Goal: Communication & Community: Answer question/provide support

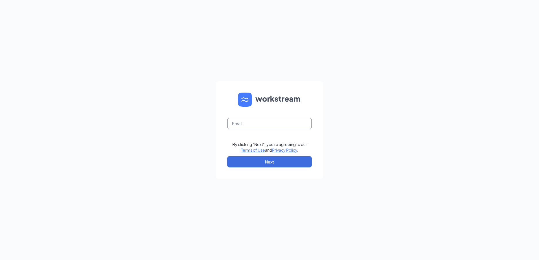
drag, startPoint x: 272, startPoint y: 126, endPoint x: 272, endPoint y: 122, distance: 4.2
click at [272, 126] on input "text" at bounding box center [269, 123] width 85 height 11
type input "[EMAIL_ADDRESS][DOMAIN_NAME]"
click at [286, 162] on button "Next" at bounding box center [269, 161] width 85 height 11
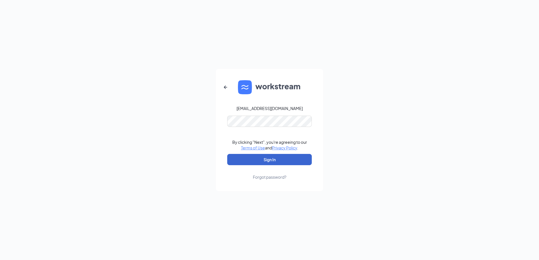
click at [274, 158] on button "Sign In" at bounding box center [269, 159] width 85 height 11
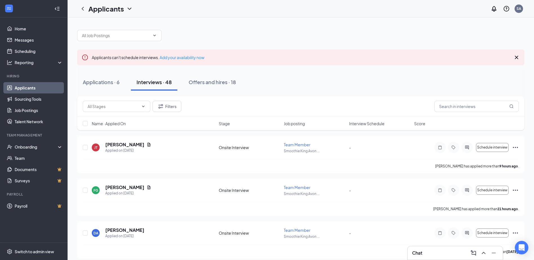
click at [474, 252] on icon "ComposeMessage" at bounding box center [474, 253] width 7 height 7
click at [370, 169] on span "Team members" at bounding box center [368, 169] width 29 height 5
click at [393, 137] on icon "Cross" at bounding box center [392, 136] width 3 height 3
click at [483, 251] on icon "ChevronUp" at bounding box center [484, 253] width 7 height 7
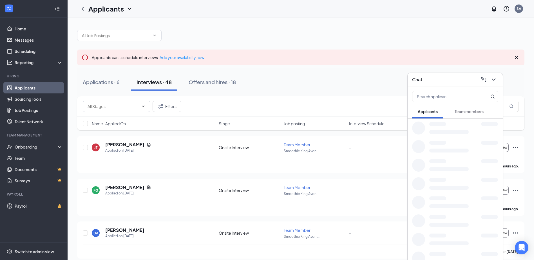
click at [465, 114] on span "Team members" at bounding box center [469, 111] width 29 height 5
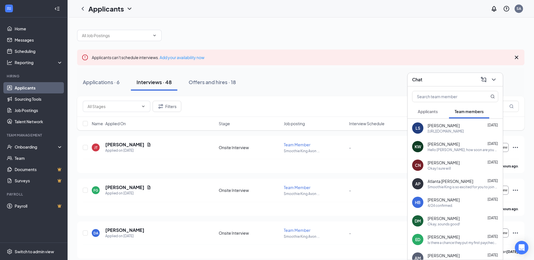
click at [463, 202] on div "[PERSON_NAME] [DATE]" at bounding box center [463, 200] width 71 height 6
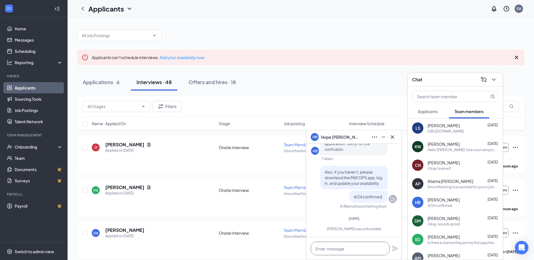
click at [356, 248] on textarea at bounding box center [350, 249] width 79 height 14
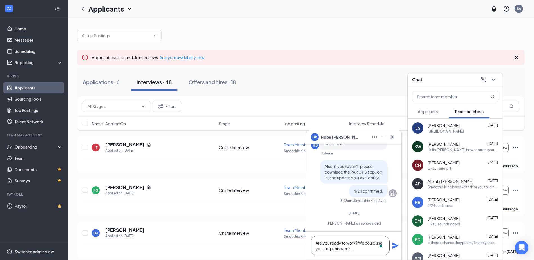
scroll to position [0, 0]
type textarea "Are you ready to work? We could use your help this week."
click at [395, 245] on icon "Plane" at bounding box center [395, 246] width 6 height 6
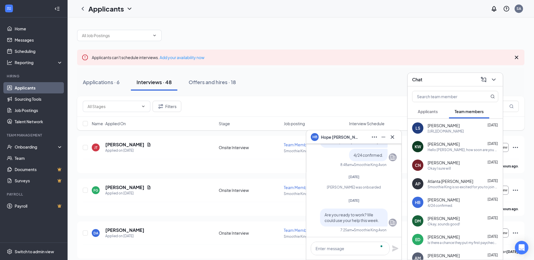
scroll to position [0, 0]
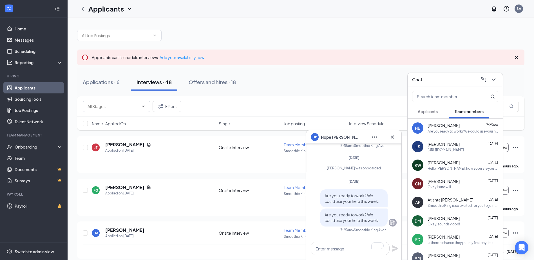
click at [464, 161] on div "[PERSON_NAME] [DATE]" at bounding box center [463, 163] width 71 height 6
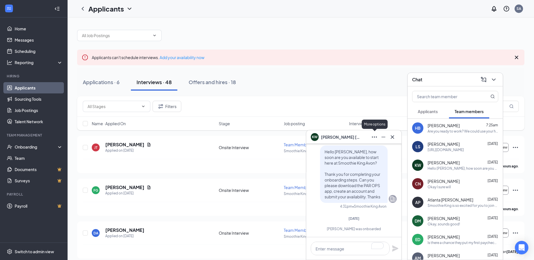
click at [374, 137] on icon "Ellipses" at bounding box center [374, 137] width 7 height 7
click at [384, 149] on link "View employee profile" at bounding box center [413, 152] width 76 height 6
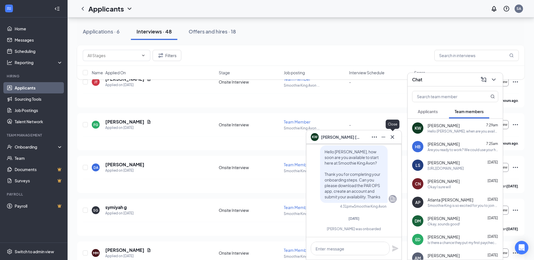
click at [394, 136] on icon "Cross" at bounding box center [392, 137] width 7 height 7
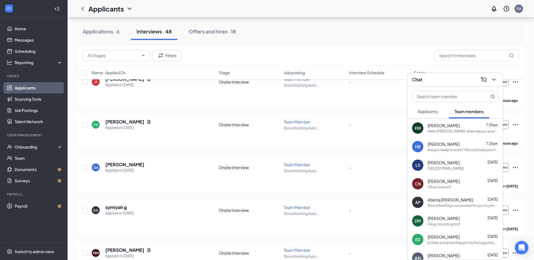
click at [451, 130] on div "Hello [PERSON_NAME], when are you available to start work? Do you have any time…" at bounding box center [463, 131] width 71 height 5
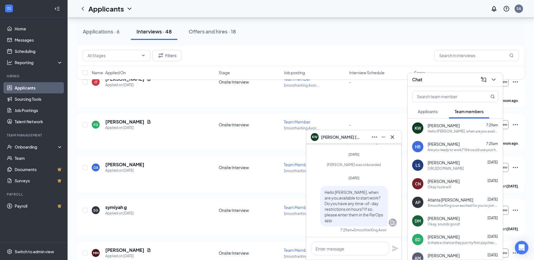
click at [440, 149] on div "Are you ready to work? We could use your help this week." at bounding box center [463, 150] width 71 height 5
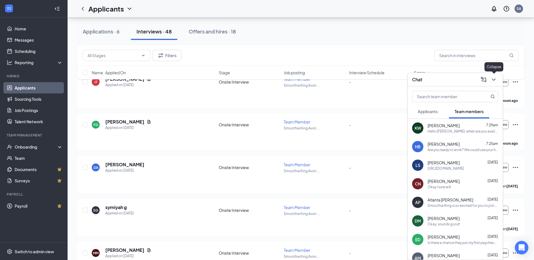
click at [492, 81] on icon "ChevronDown" at bounding box center [494, 79] width 7 height 7
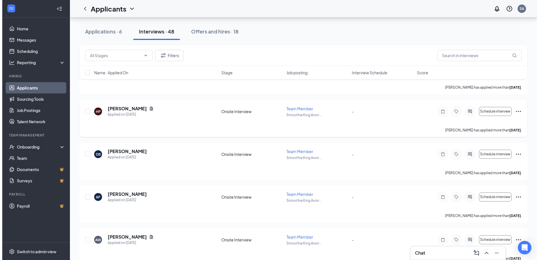
scroll to position [263, 0]
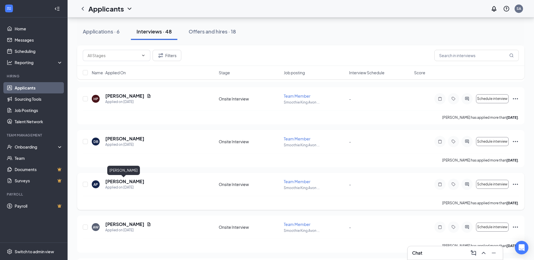
click at [123, 183] on h5 "[PERSON_NAME]" at bounding box center [124, 182] width 39 height 6
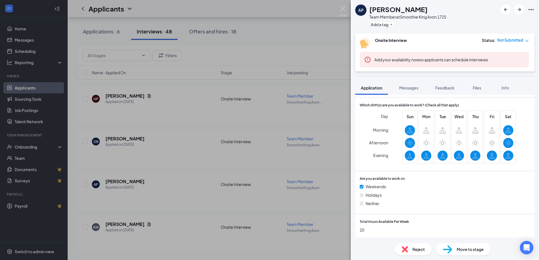
scroll to position [268, 0]
click at [343, 9] on img at bounding box center [342, 11] width 7 height 11
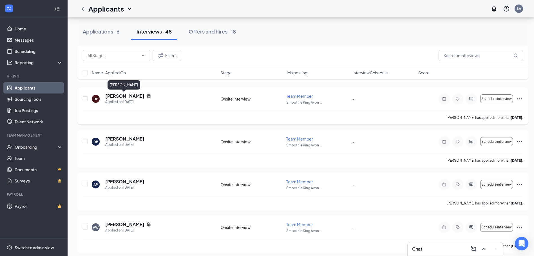
click at [124, 96] on h5 "[PERSON_NAME]" at bounding box center [124, 96] width 39 height 6
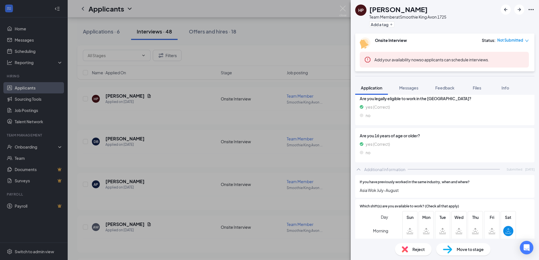
scroll to position [263, 0]
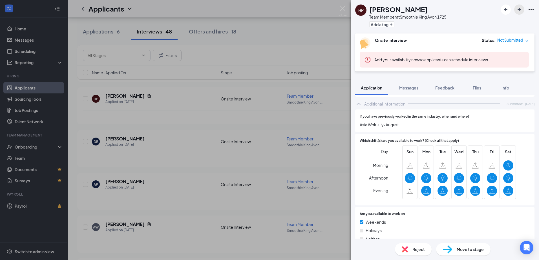
click at [521, 12] on icon "ArrowRight" at bounding box center [519, 9] width 7 height 7
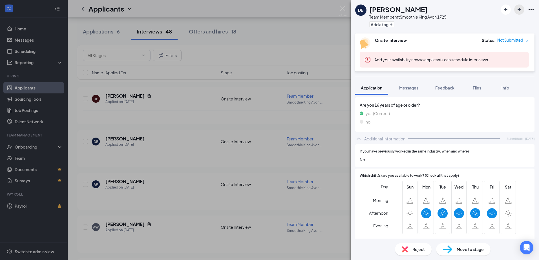
scroll to position [263, 0]
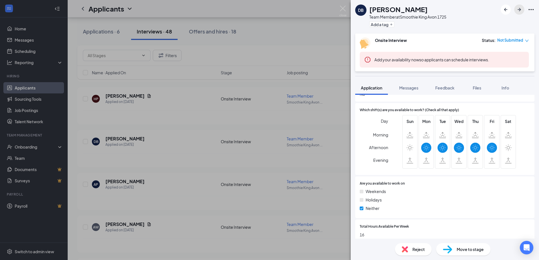
click at [518, 9] on icon "ArrowRight" at bounding box center [518, 9] width 3 height 3
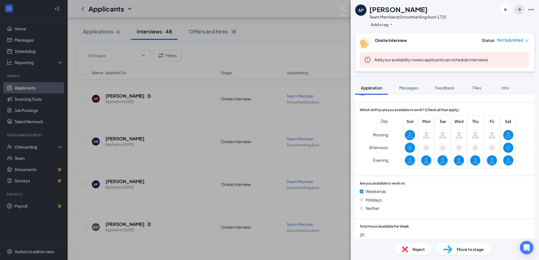
click at [518, 11] on icon "ArrowRight" at bounding box center [519, 9] width 7 height 7
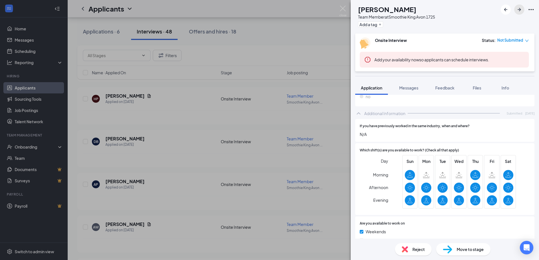
scroll to position [299, 0]
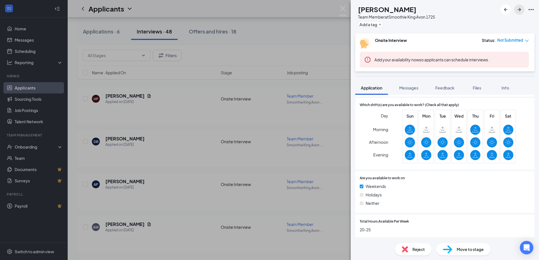
click at [518, 9] on icon "ArrowRight" at bounding box center [519, 9] width 7 height 7
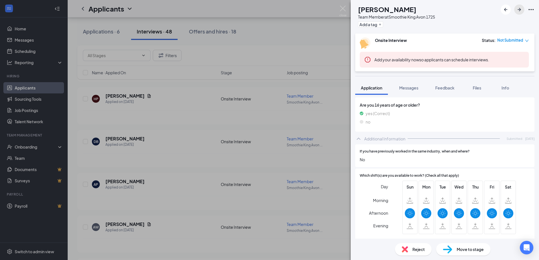
scroll to position [263, 0]
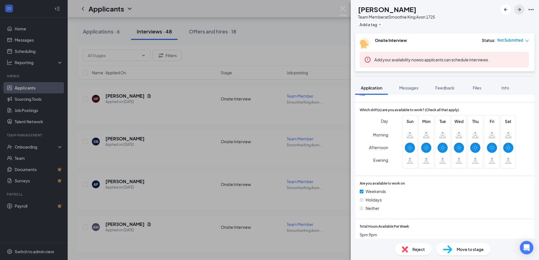
click at [520, 10] on icon "ArrowRight" at bounding box center [518, 9] width 3 height 3
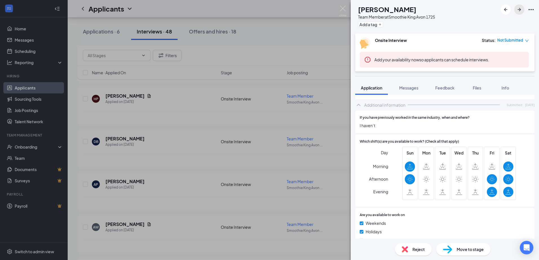
scroll to position [263, 0]
click at [517, 11] on icon "ArrowRight" at bounding box center [519, 9] width 7 height 7
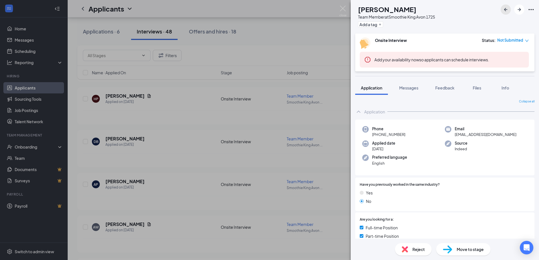
click at [506, 11] on icon "ArrowLeftNew" at bounding box center [505, 9] width 7 height 7
click at [419, 251] on span "Reject" at bounding box center [418, 250] width 12 height 6
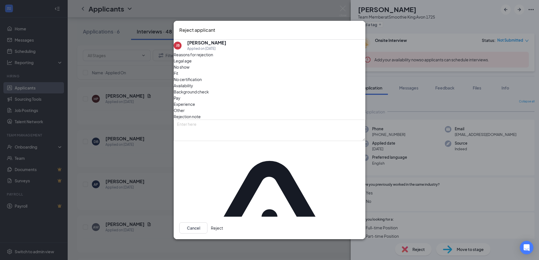
click at [193, 89] on span "Availability" at bounding box center [183, 86] width 19 height 6
click at [223, 223] on button "Reject" at bounding box center [217, 228] width 12 height 11
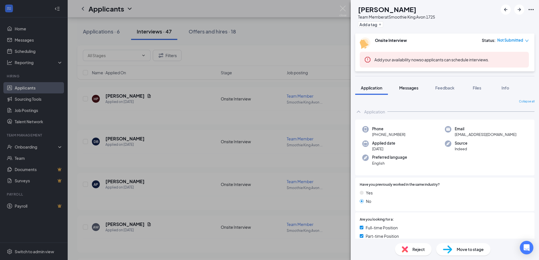
click at [406, 89] on span "Messages" at bounding box center [408, 87] width 19 height 5
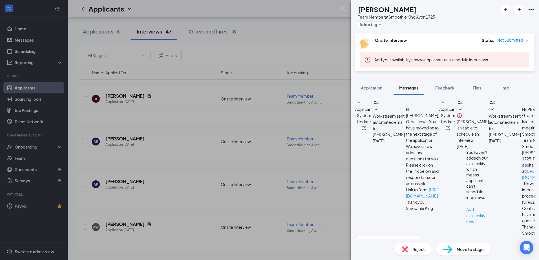
scroll to position [87, 0]
click at [420, 236] on textarea at bounding box center [388, 253] width 66 height 34
click at [421, 236] on textarea "Hello [PERSON_NAME], are you available to come in for an interview [DATE] aroun…" at bounding box center [388, 253] width 66 height 34
click at [421, 236] on textarea "Hello [PERSON_NAME], are you available to come in for an interview [DATE]? Woul…" at bounding box center [388, 253] width 66 height 34
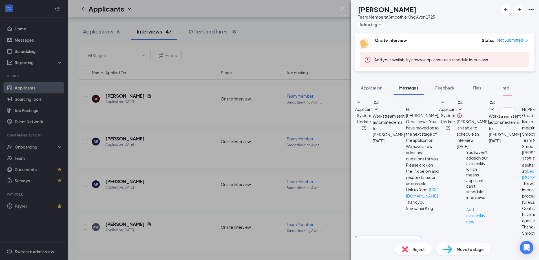
click at [421, 236] on textarea "Hello [PERSON_NAME], are you available to come in for an interview [DATE]? Woul…" at bounding box center [388, 253] width 66 height 34
click at [381, 236] on textarea "Hello [PERSON_NAME], are you available to come in for an interview [DATE]? Woul…" at bounding box center [388, 253] width 66 height 34
type textarea "Hello [PERSON_NAME], are you available to come in for an interview [DATE]? Woul…"
click at [380, 91] on button "Application" at bounding box center [371, 88] width 33 height 14
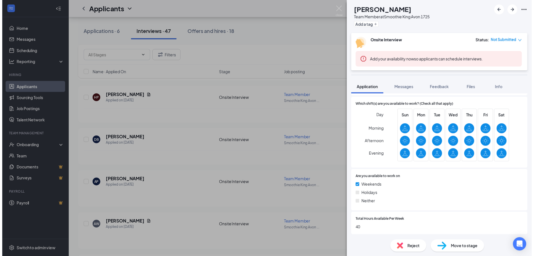
scroll to position [298, 0]
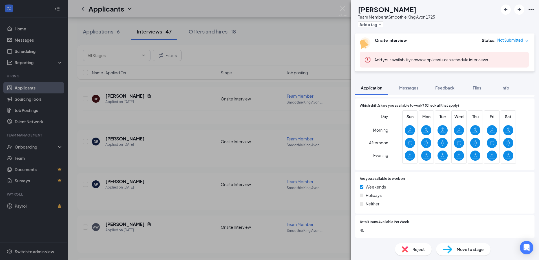
click at [284, 47] on div "ET [PERSON_NAME] Team Member at Smoothie King [PERSON_NAME] 1725 Add a tag Onsi…" at bounding box center [269, 130] width 539 height 260
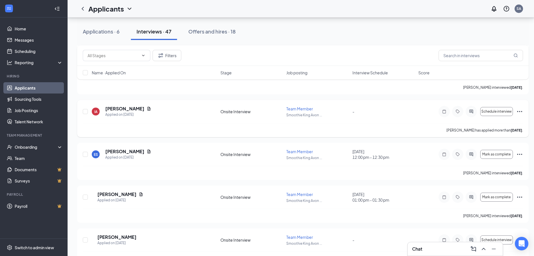
scroll to position [1894, 0]
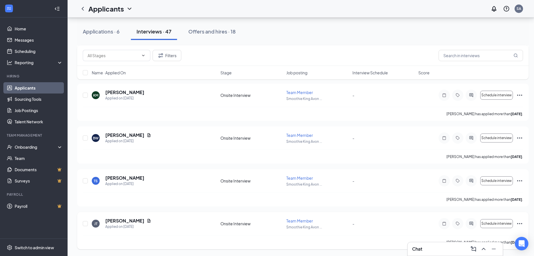
click at [116, 221] on h5 "[PERSON_NAME]" at bounding box center [124, 221] width 39 height 6
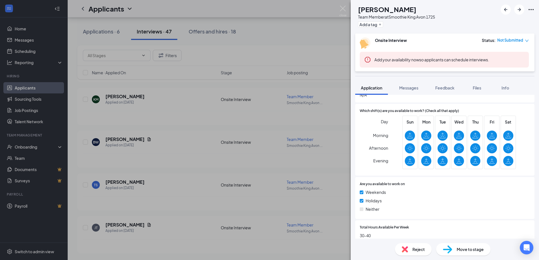
scroll to position [293, 0]
click at [416, 89] on span "Messages" at bounding box center [408, 87] width 19 height 5
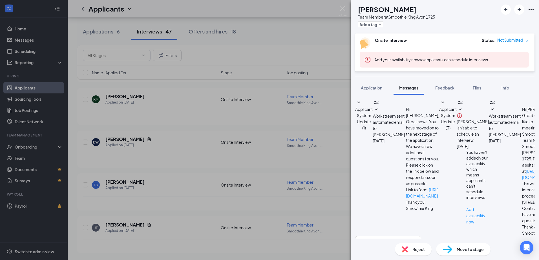
scroll to position [87, 0]
click at [421, 236] on textarea at bounding box center [388, 253] width 66 height 34
click at [421, 236] on textarea "Hello [PERSON_NAME], would you be available to come in for an interview [DATE]?" at bounding box center [388, 253] width 66 height 34
type textarea "Hello [PERSON_NAME], would you be available to come in for an interview [DATE]?…"
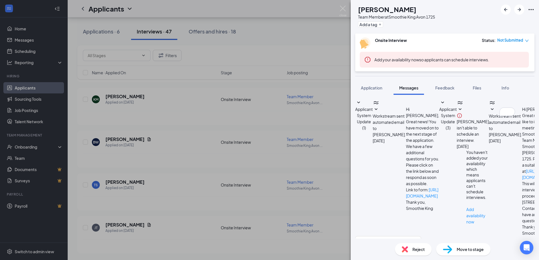
scroll to position [136, 0]
click at [471, 250] on span "Move to stage" at bounding box center [469, 250] width 27 height 6
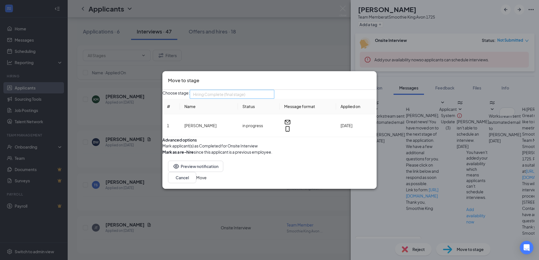
click at [274, 90] on div "Hiring Complete (final stage)" at bounding box center [232, 94] width 85 height 9
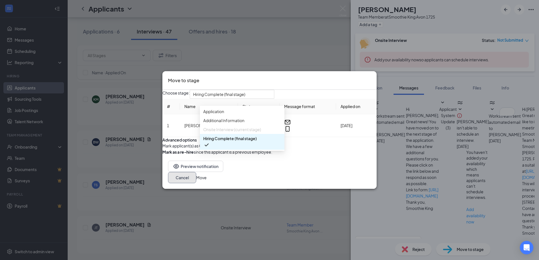
click at [196, 183] on button "Cancel" at bounding box center [182, 177] width 28 height 11
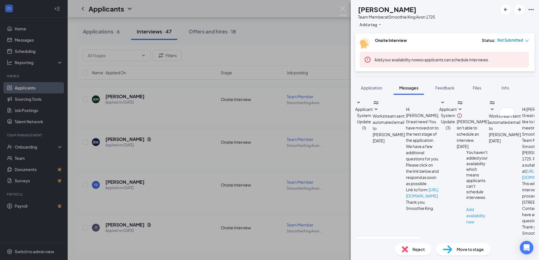
click at [219, 187] on div "[PERSON_NAME] [PERSON_NAME] Team Member at Smoothie King [PERSON_NAME] 1725 Add…" at bounding box center [269, 130] width 539 height 260
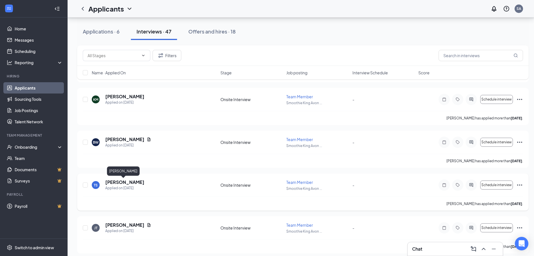
click at [117, 182] on h5 "[PERSON_NAME]" at bounding box center [124, 182] width 39 height 6
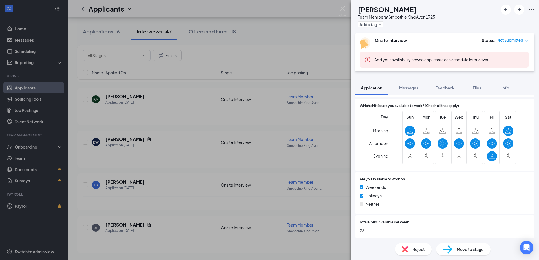
scroll to position [268, 0]
click at [415, 250] on span "Reject" at bounding box center [418, 250] width 12 height 6
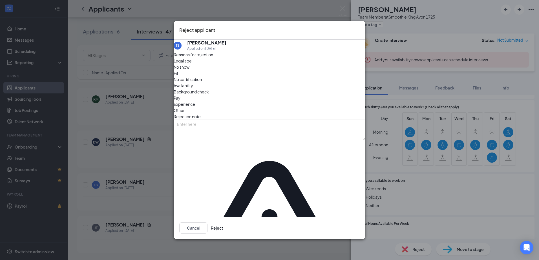
click at [193, 89] on span "Availability" at bounding box center [183, 86] width 19 height 6
click at [223, 223] on button "Reject" at bounding box center [217, 228] width 12 height 11
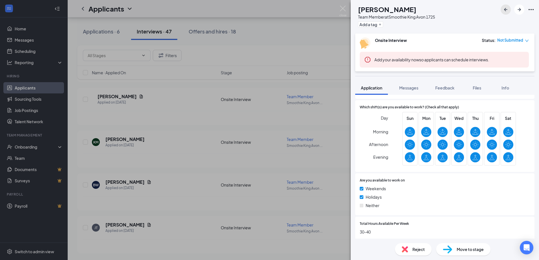
scroll to position [296, 0]
click at [503, 8] on icon "ArrowLeftNew" at bounding box center [505, 9] width 7 height 7
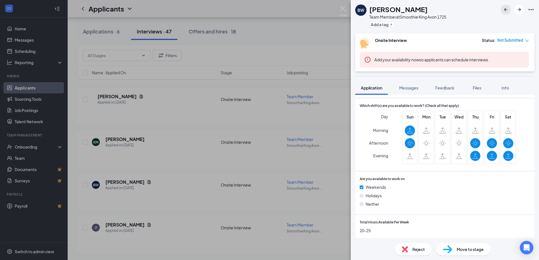
scroll to position [298, 0]
click at [408, 250] on div "Reject" at bounding box center [413, 249] width 37 height 12
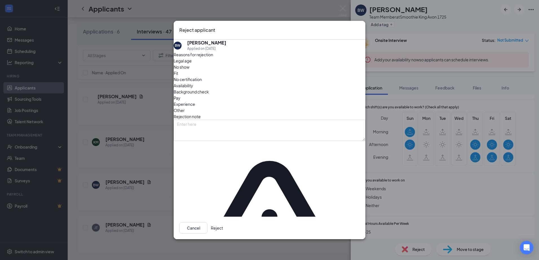
click at [193, 89] on span "Availability" at bounding box center [183, 86] width 19 height 6
click at [223, 223] on button "Reject" at bounding box center [217, 228] width 12 height 11
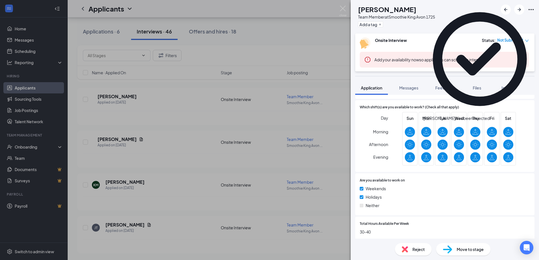
scroll to position [1804, 0]
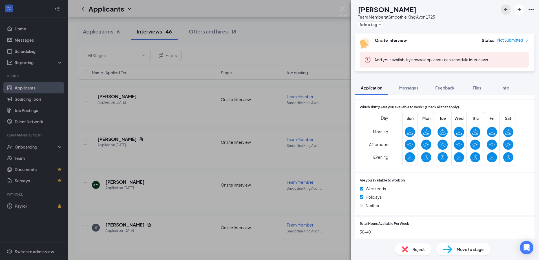
click at [505, 12] on icon "ArrowLeftNew" at bounding box center [505, 9] width 7 height 7
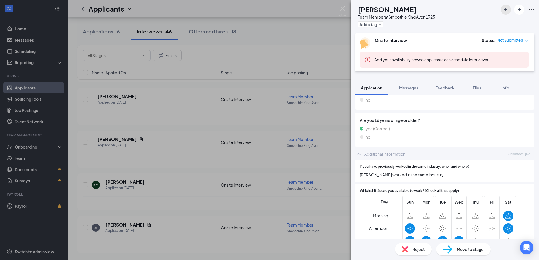
scroll to position [268, 0]
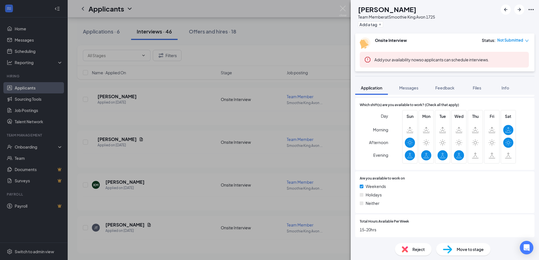
click at [415, 252] on span "Reject" at bounding box center [418, 250] width 12 height 6
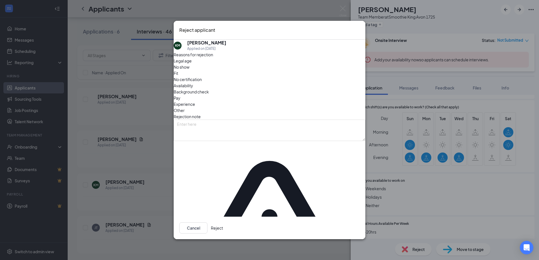
click at [193, 89] on span "Availability" at bounding box center [183, 86] width 19 height 6
click at [343, 217] on div "Cancel Reject" at bounding box center [270, 228] width 192 height 23
click at [223, 223] on button "Reject" at bounding box center [217, 228] width 12 height 11
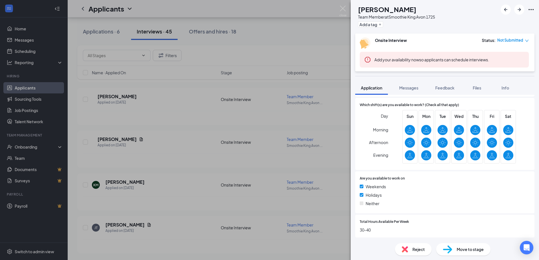
scroll to position [296, 0]
click at [502, 8] on icon "ArrowLeftNew" at bounding box center [505, 9] width 7 height 7
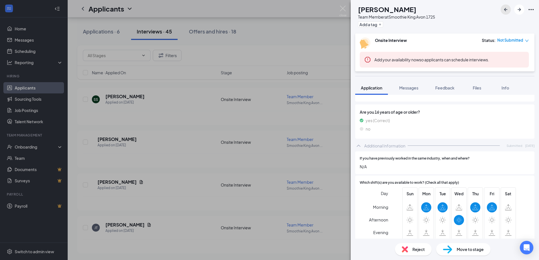
scroll to position [299, 0]
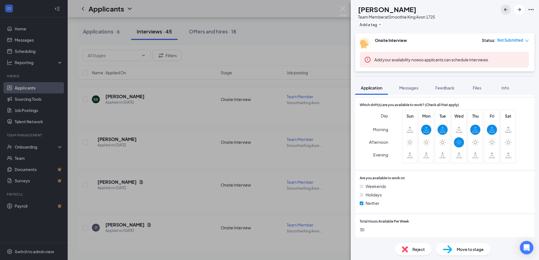
click at [505, 9] on icon "ArrowLeftNew" at bounding box center [505, 9] width 3 height 3
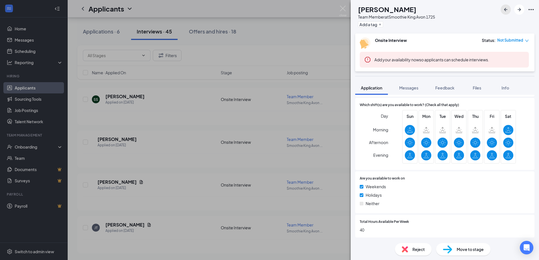
scroll to position [268, 0]
click at [419, 248] on span "Reject" at bounding box center [418, 250] width 12 height 6
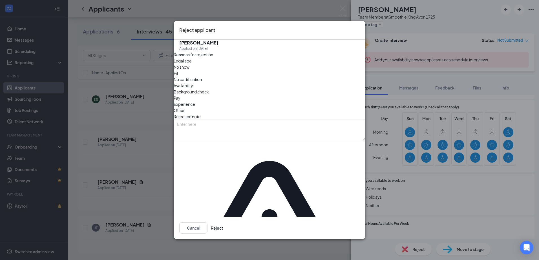
click at [193, 89] on span "Availability" at bounding box center [183, 86] width 19 height 6
click at [223, 223] on button "Reject" at bounding box center [217, 228] width 12 height 11
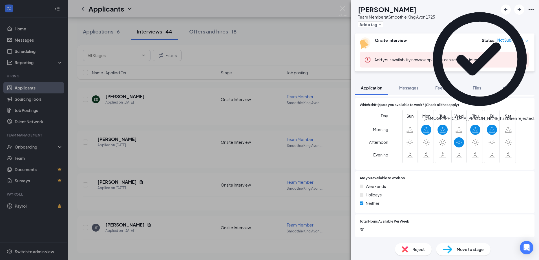
click at [534, 116] on icon "Cross" at bounding box center [534, 116] width 0 height 0
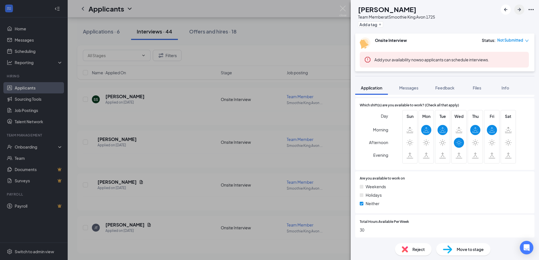
scroll to position [296, 0]
click at [507, 8] on icon "ArrowLeftNew" at bounding box center [505, 9] width 7 height 7
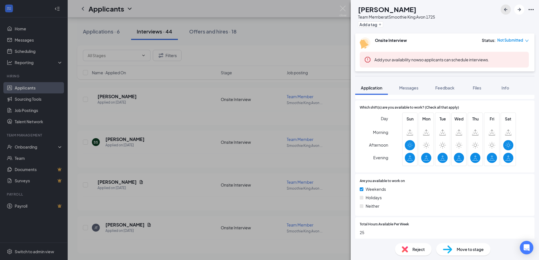
scroll to position [265, 0]
click at [407, 249] on img at bounding box center [404, 250] width 6 height 6
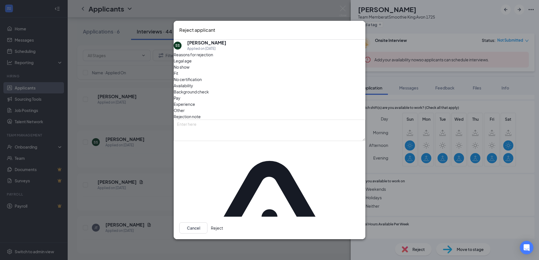
click at [193, 89] on span "Availability" at bounding box center [183, 86] width 19 height 6
click at [223, 223] on button "Reject" at bounding box center [217, 228] width 12 height 11
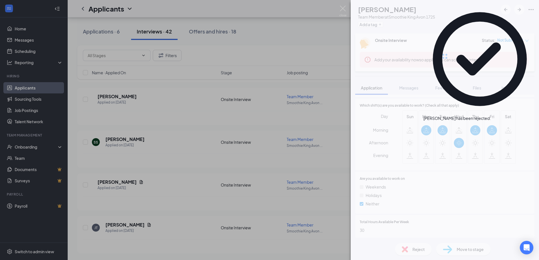
click at [491, 116] on icon "Cross" at bounding box center [491, 116] width 0 height 0
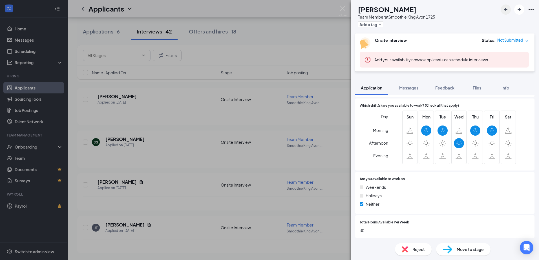
scroll to position [296, 0]
click at [503, 8] on icon "ArrowLeftNew" at bounding box center [505, 9] width 7 height 7
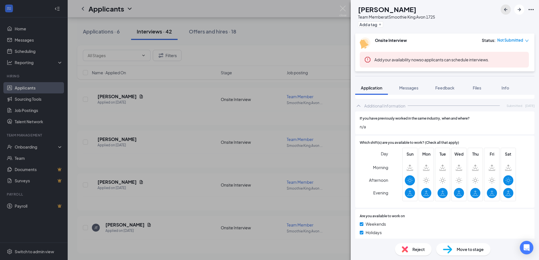
scroll to position [268, 0]
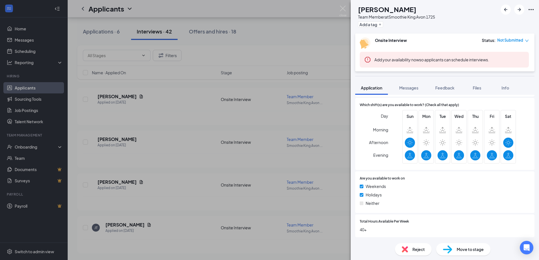
click at [407, 250] on img at bounding box center [404, 250] width 6 height 6
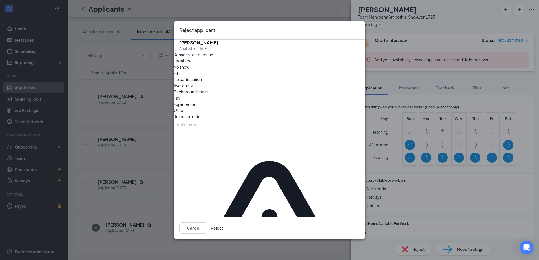
click at [193, 89] on span "Availability" at bounding box center [183, 86] width 19 height 6
click at [223, 223] on button "Reject" at bounding box center [217, 228] width 12 height 11
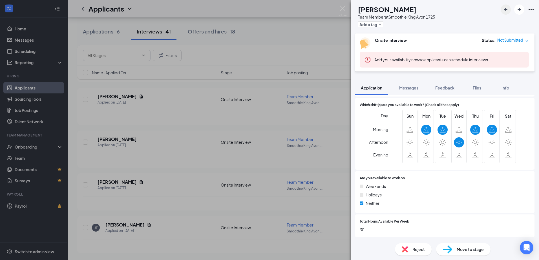
scroll to position [299, 0]
click at [506, 6] on icon "ArrowLeftNew" at bounding box center [505, 9] width 7 height 7
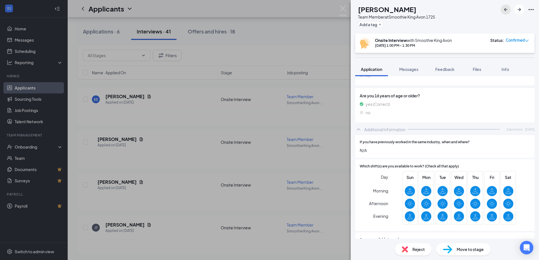
scroll to position [280, 0]
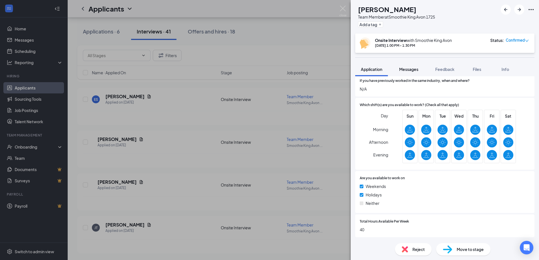
click at [414, 70] on span "Messages" at bounding box center [408, 69] width 19 height 5
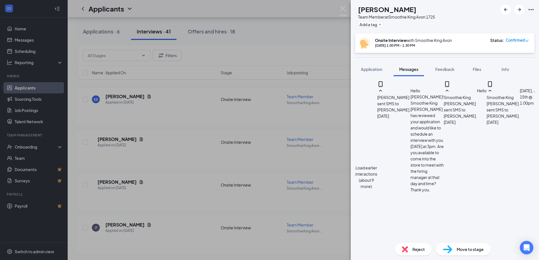
scroll to position [226, 0]
click at [344, 6] on img at bounding box center [342, 11] width 7 height 11
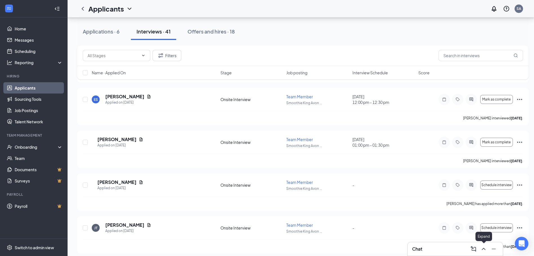
click at [485, 250] on icon "ChevronUp" at bounding box center [484, 249] width 7 height 7
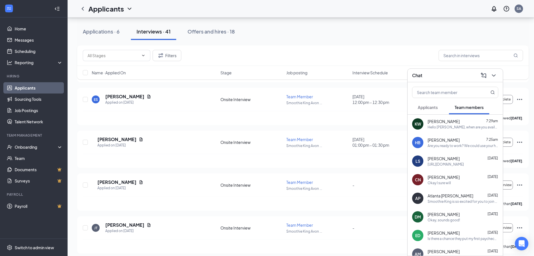
click at [427, 105] on span "Applicants" at bounding box center [428, 107] width 20 height 5
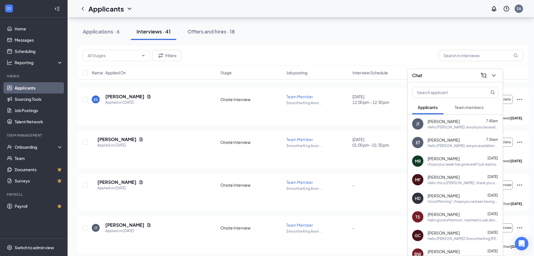
click at [449, 125] on div "Hello [PERSON_NAME], would you be available to come in for an interview [DATE]?…" at bounding box center [463, 127] width 71 height 5
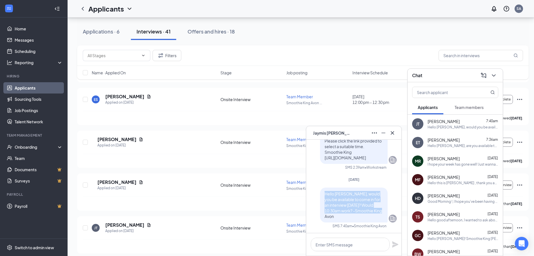
drag, startPoint x: 340, startPoint y: 216, endPoint x: 320, endPoint y: 196, distance: 27.9
click at [320, 196] on div "Hello [PERSON_NAME], would you be available to come in for an interview [DATE]?…" at bounding box center [354, 205] width 68 height 35
copy span "Hello [PERSON_NAME], would you be available to come in for an interview [DATE]?…"
click at [493, 76] on icon "ChevronDown" at bounding box center [494, 75] width 7 height 7
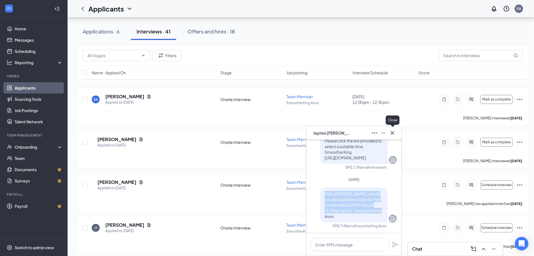
click at [392, 131] on icon "Cross" at bounding box center [392, 133] width 7 height 7
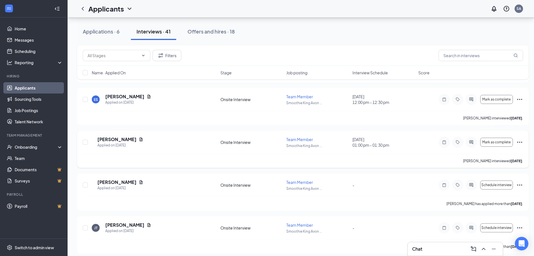
click at [474, 140] on div at bounding box center [471, 142] width 11 height 11
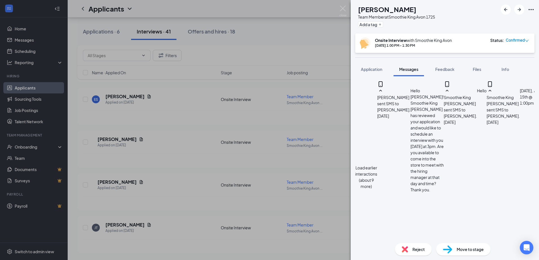
scroll to position [226, 0]
paste textarea "Hello [PERSON_NAME], would you be available to come in for an interview [DATE]?…"
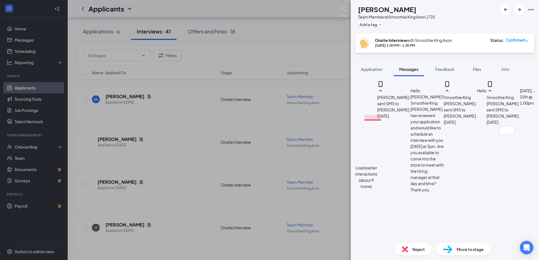
type textarea "Hello [PERSON_NAME], would you be available to come in for an interview [DATE]?…"
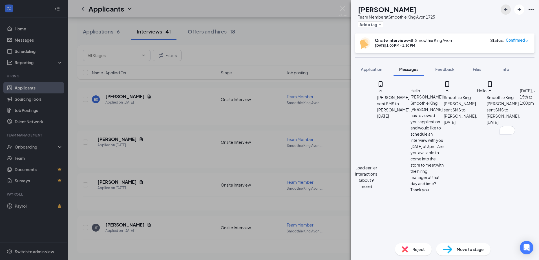
click at [505, 12] on icon "ArrowLeftNew" at bounding box center [505, 9] width 7 height 7
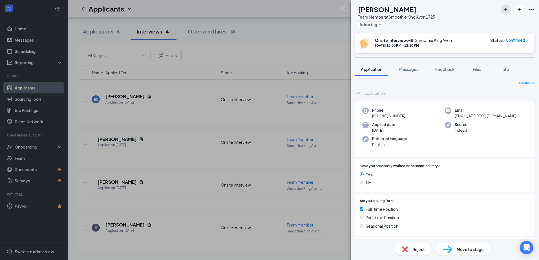
click at [500, 5] on button "button" at bounding box center [505, 10] width 10 height 10
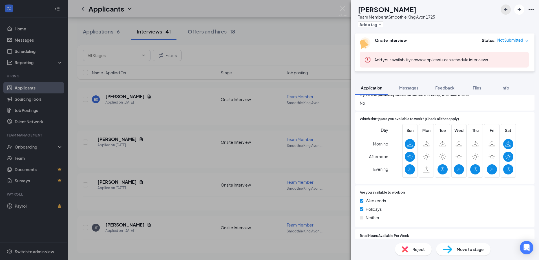
scroll to position [299, 0]
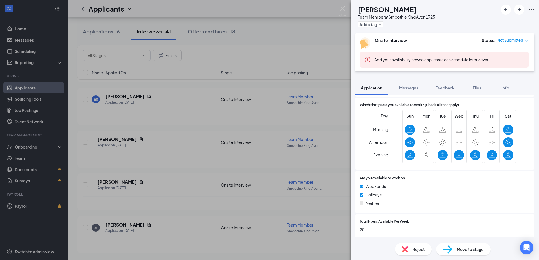
click at [411, 250] on div "Reject" at bounding box center [413, 249] width 37 height 12
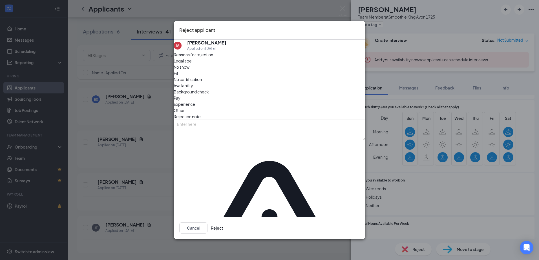
click at [193, 89] on span "Availability" at bounding box center [183, 86] width 19 height 6
click at [223, 223] on button "Reject" at bounding box center [217, 228] width 12 height 11
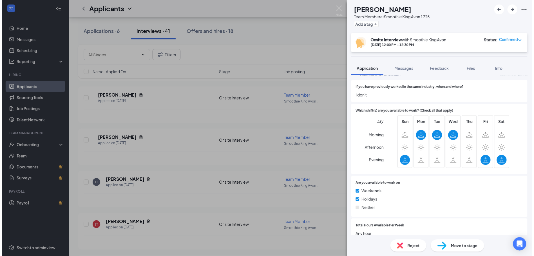
scroll to position [280, 0]
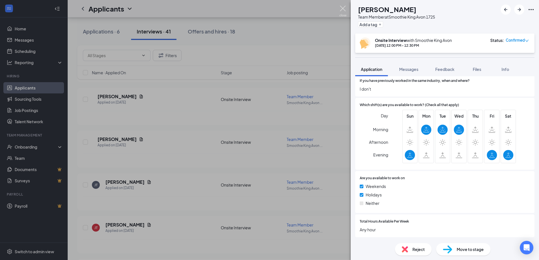
click at [344, 12] on img at bounding box center [342, 11] width 7 height 11
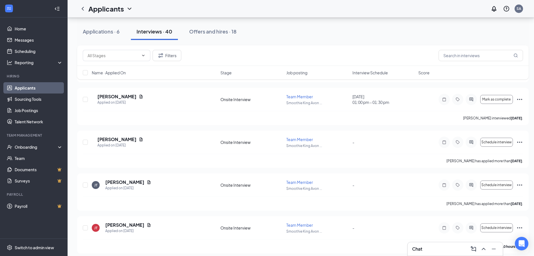
click at [484, 248] on icon "ChevronUp" at bounding box center [484, 249] width 4 height 2
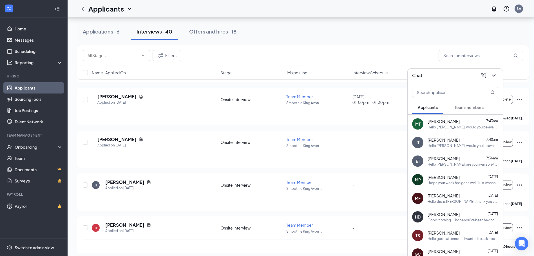
click at [470, 108] on span "Team members" at bounding box center [469, 107] width 29 height 5
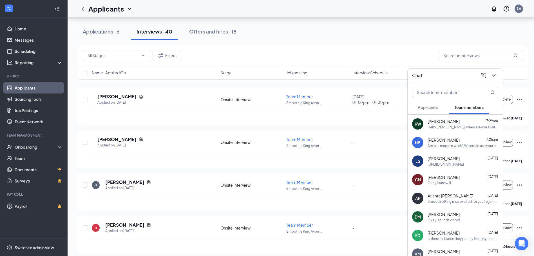
click at [424, 109] on span "Applicants" at bounding box center [428, 107] width 20 height 5
